Goal: Information Seeking & Learning: Learn about a topic

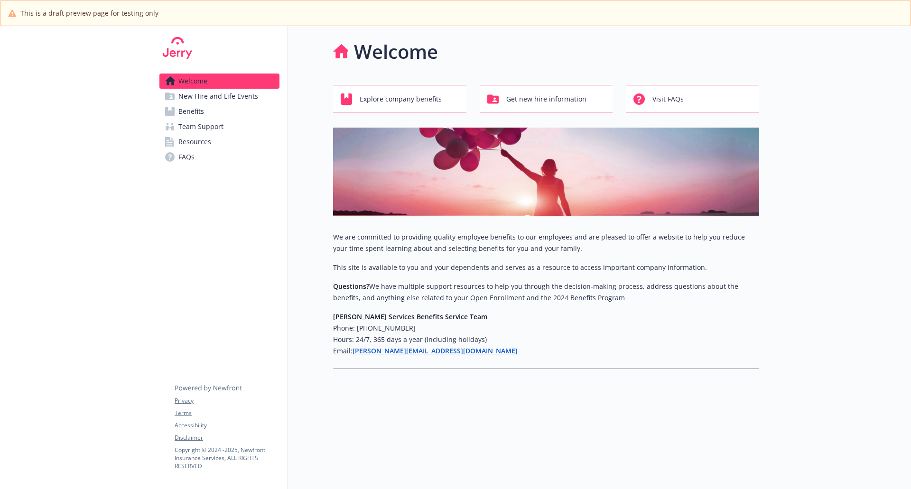
click at [188, 112] on span "Benefits" at bounding box center [191, 111] width 26 height 15
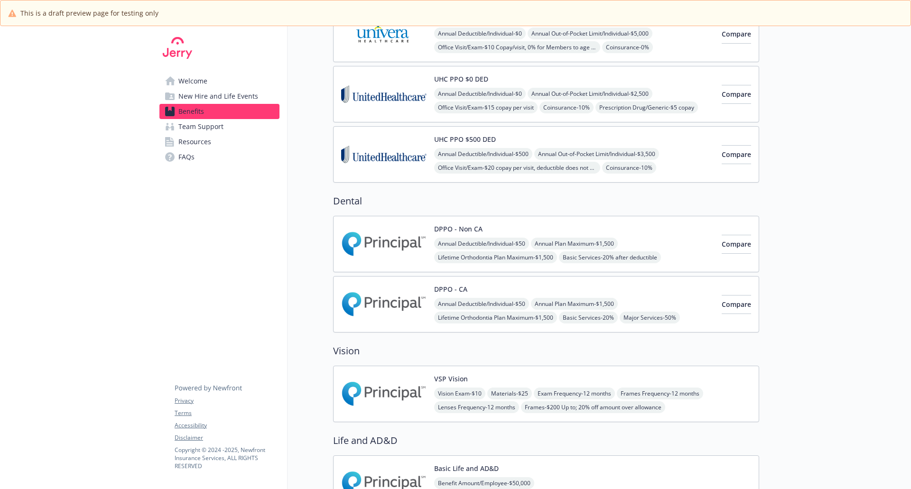
scroll to position [332, 0]
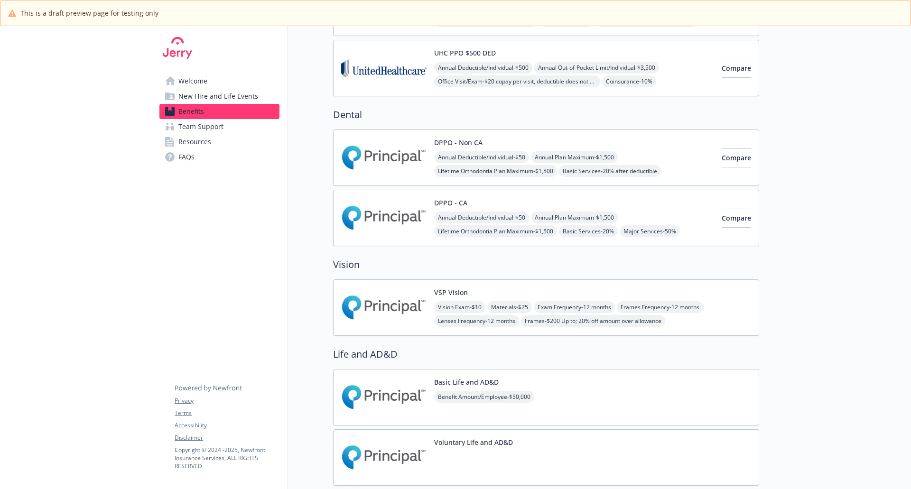
click at [400, 154] on img at bounding box center [383, 158] width 85 height 40
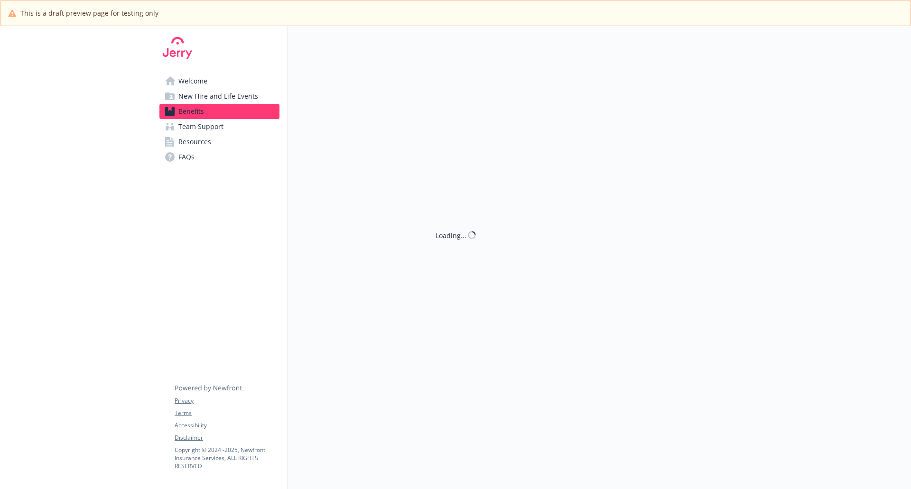
scroll to position [332, 0]
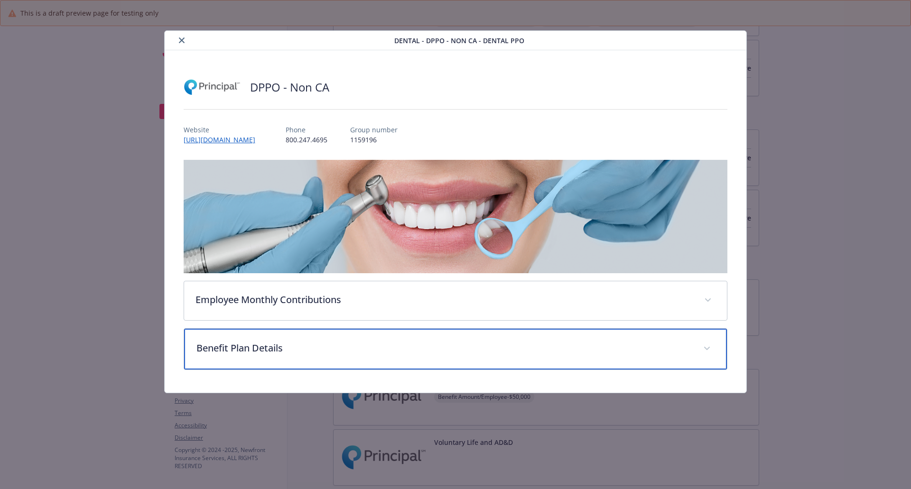
click at [315, 350] on p "Benefit Plan Details" at bounding box center [444, 348] width 496 height 14
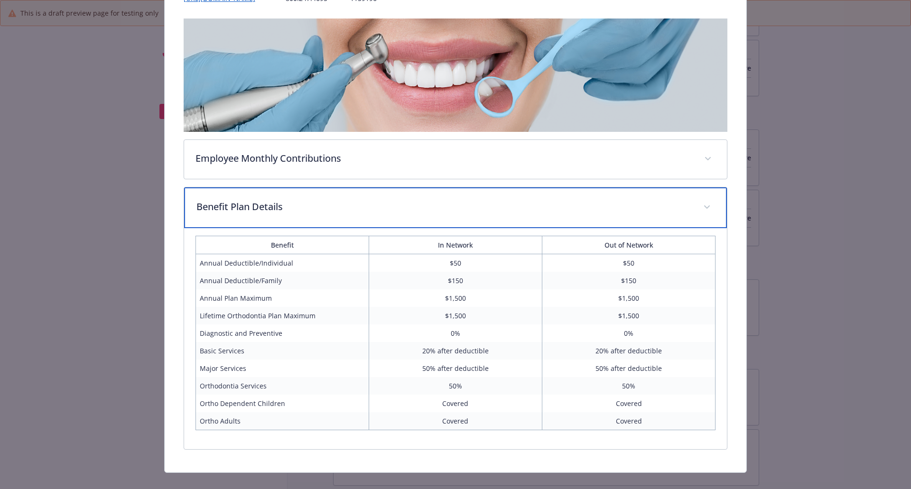
scroll to position [142, 0]
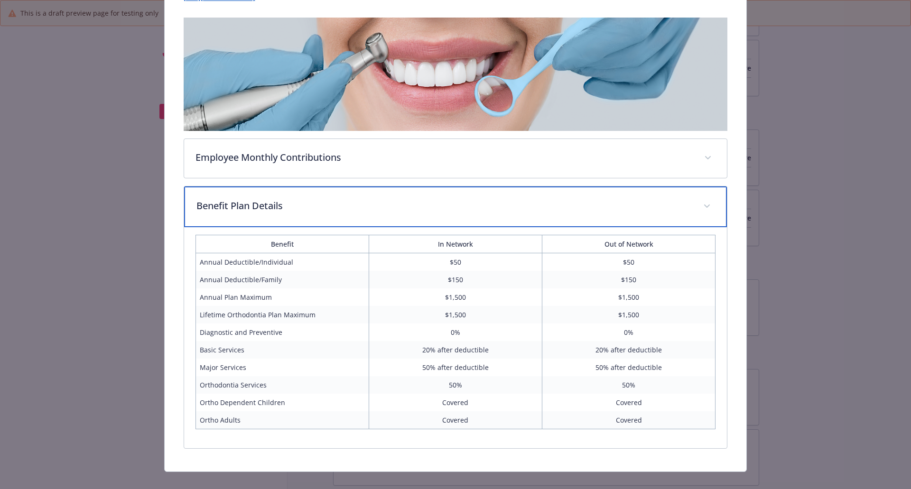
click at [435, 215] on div "Benefit Plan Details" at bounding box center [455, 206] width 543 height 41
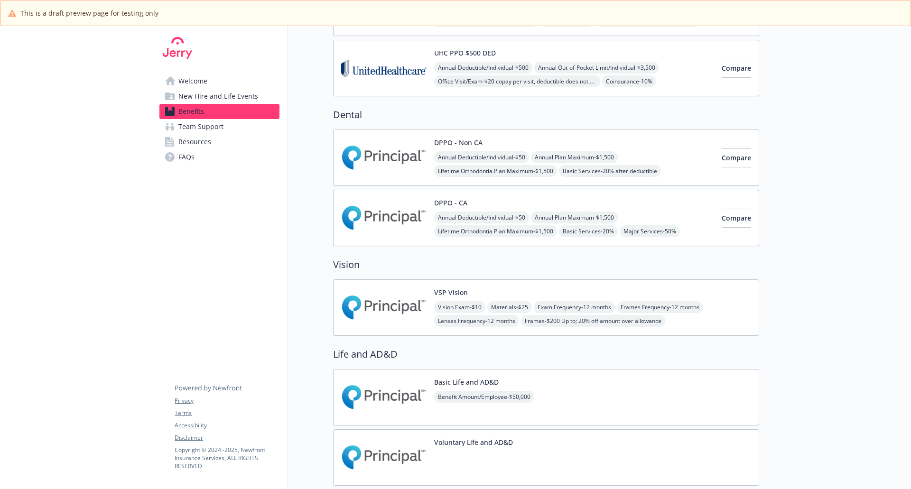
click at [400, 214] on img at bounding box center [383, 218] width 85 height 40
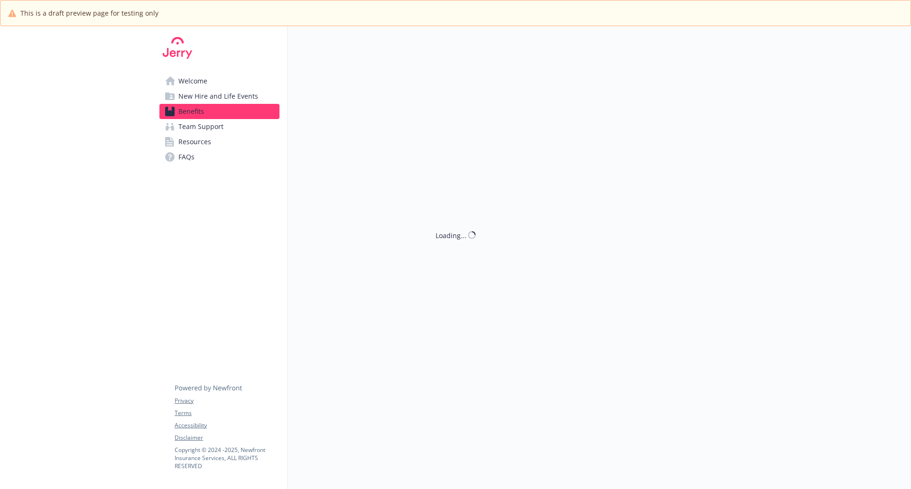
scroll to position [332, 0]
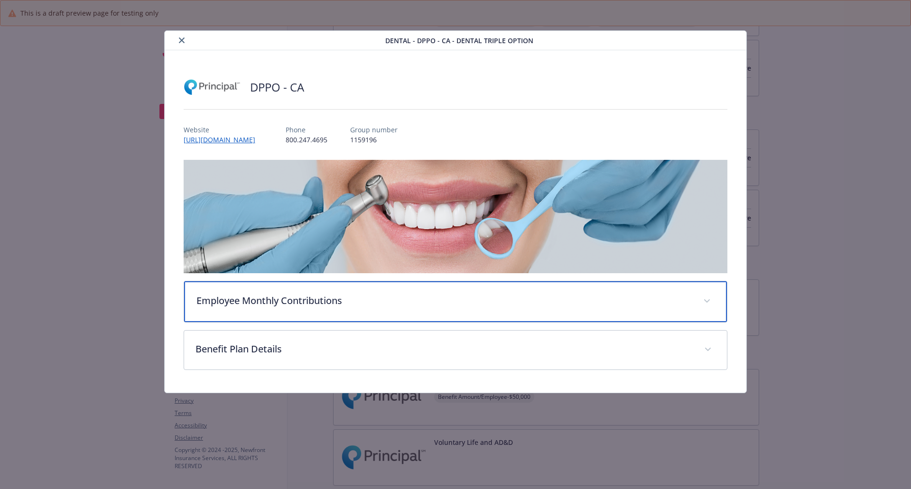
click at [322, 300] on p "Employee Monthly Contributions" at bounding box center [444, 301] width 496 height 14
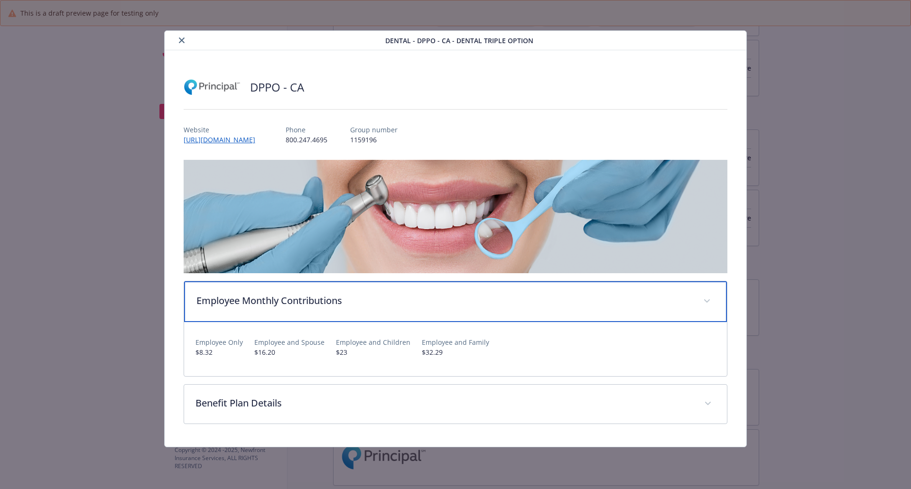
click at [324, 300] on p "Employee Monthly Contributions" at bounding box center [444, 301] width 496 height 14
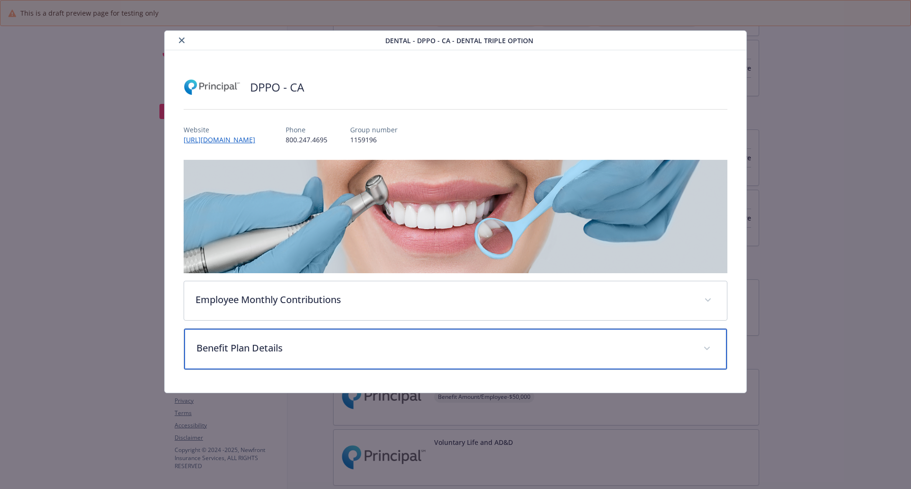
click at [319, 355] on div "Benefit Plan Details" at bounding box center [455, 349] width 543 height 41
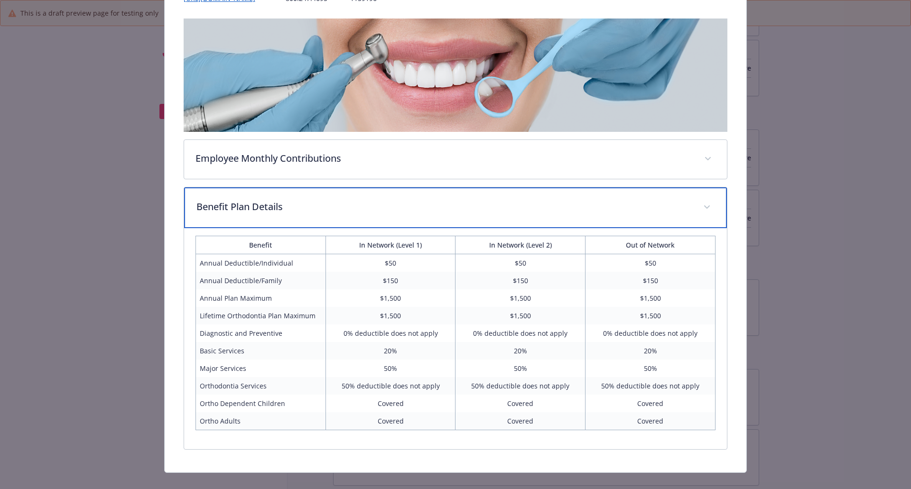
scroll to position [142, 0]
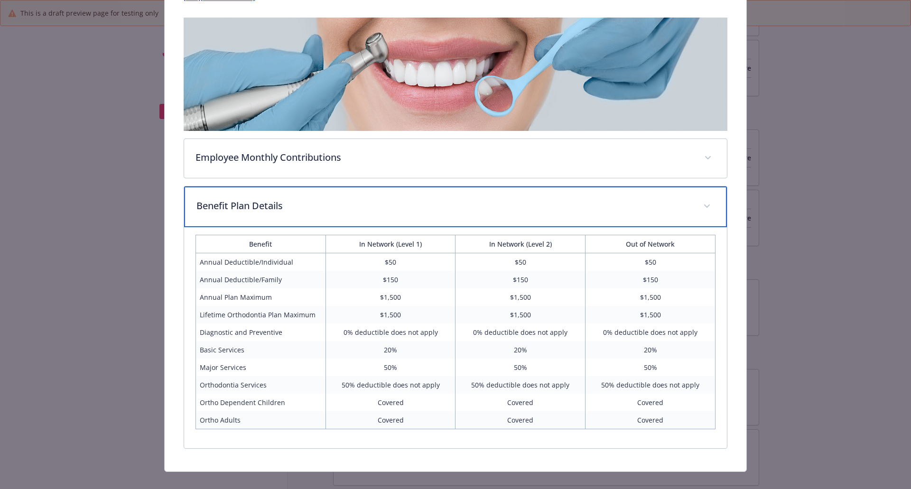
click at [363, 215] on div "Benefit Plan Details" at bounding box center [455, 206] width 543 height 41
